Goal: Task Accomplishment & Management: Use online tool/utility

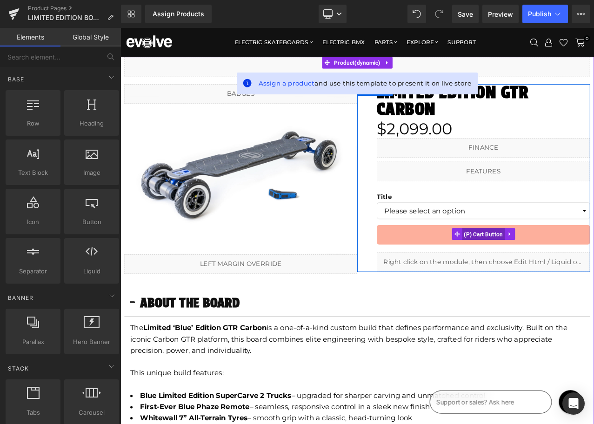
click at [566, 266] on span "(P) Cart Button" at bounding box center [552, 273] width 51 height 14
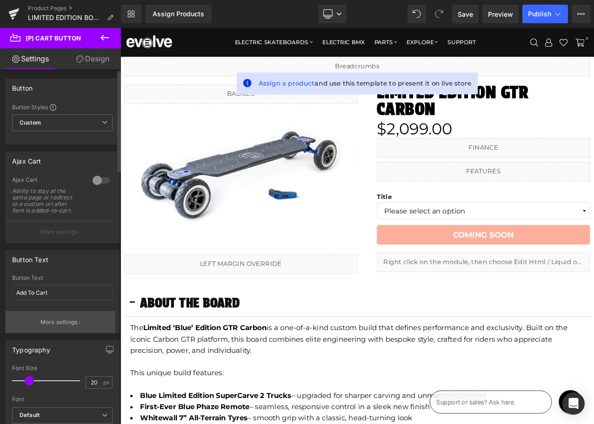
click at [51, 327] on button "More settings" at bounding box center [61, 322] width 110 height 22
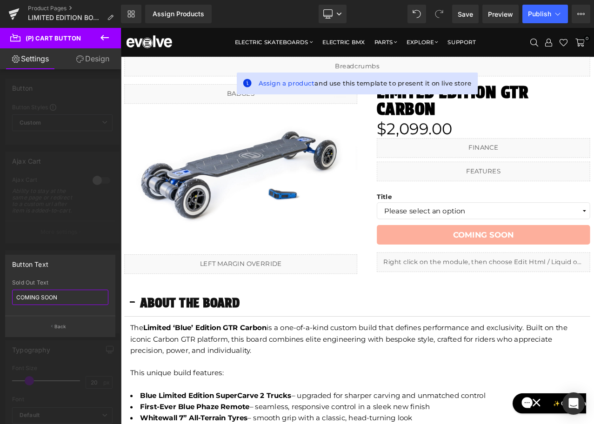
click at [43, 298] on input "COMING SOON" at bounding box center [60, 297] width 96 height 15
type input "SOLD OUT"
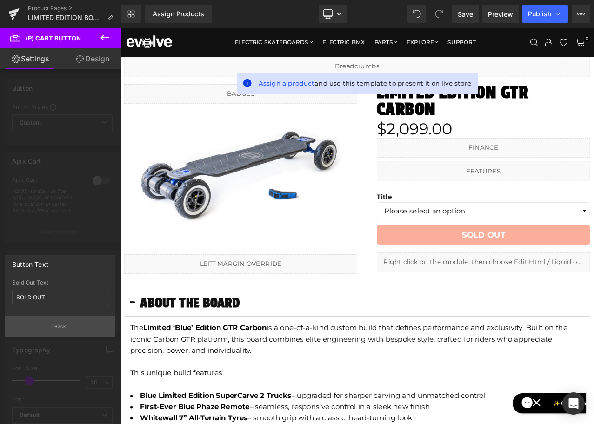
click at [54, 325] on button "Back" at bounding box center [60, 326] width 110 height 21
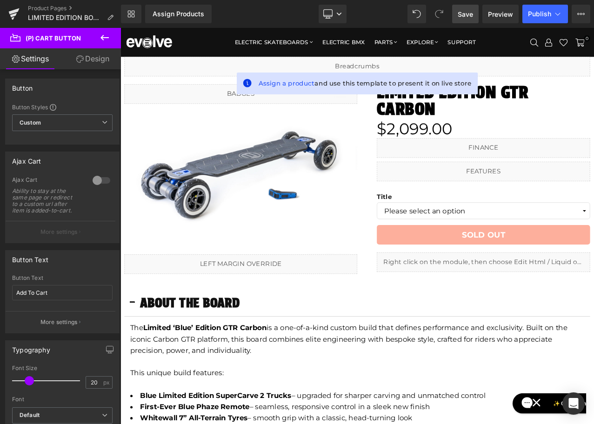
click at [463, 14] on span "Save" at bounding box center [465, 14] width 15 height 10
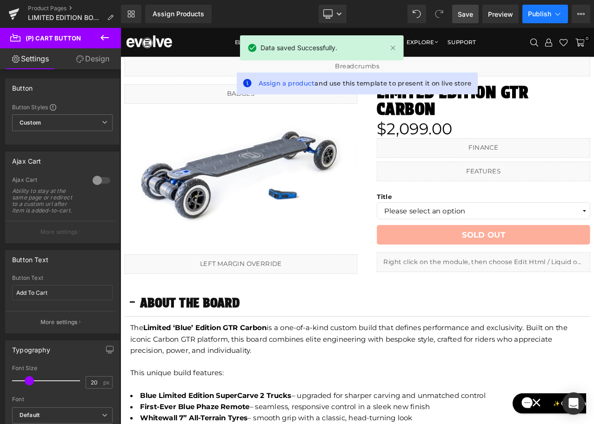
click at [540, 13] on span "Publish" at bounding box center [539, 13] width 23 height 7
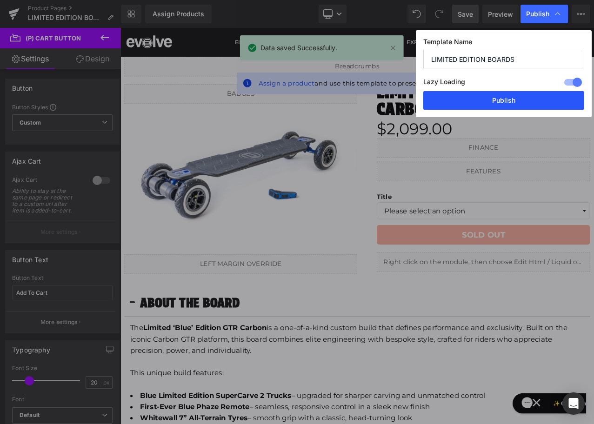
click at [499, 100] on button "Publish" at bounding box center [503, 100] width 161 height 19
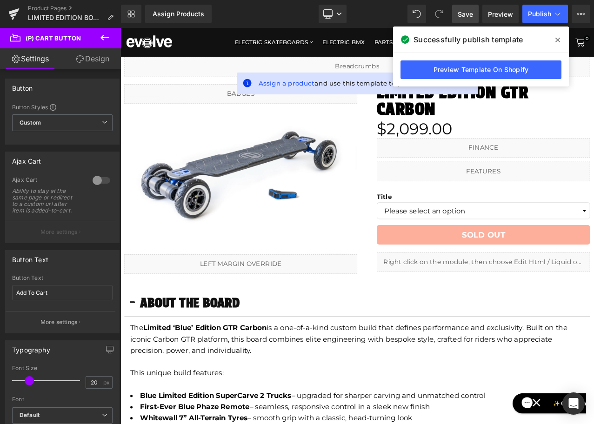
click at [33, 4] on div "Product Pages LIMITED EDITION BOARDS" at bounding box center [60, 14] width 121 height 28
click at [34, 6] on link "Product Pages" at bounding box center [74, 8] width 93 height 7
